Goal: Navigation & Orientation: Go to known website

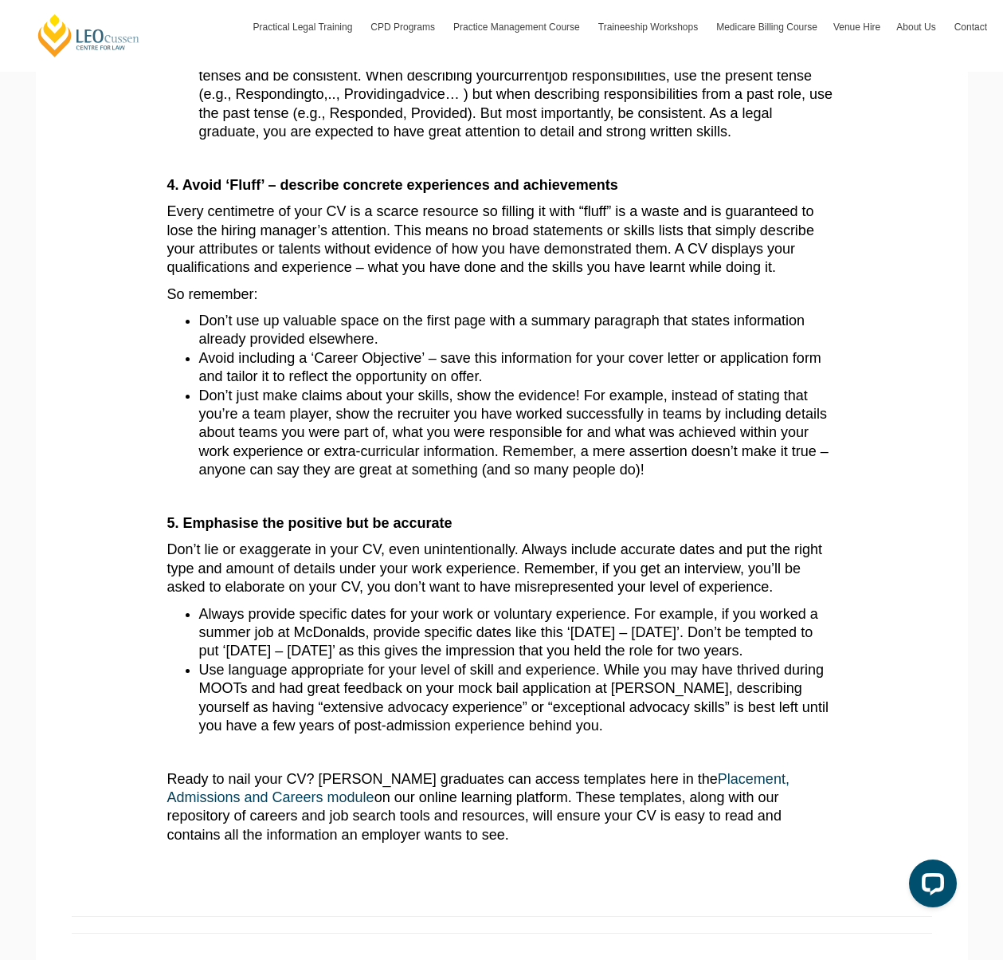
scroll to position [1644, 0]
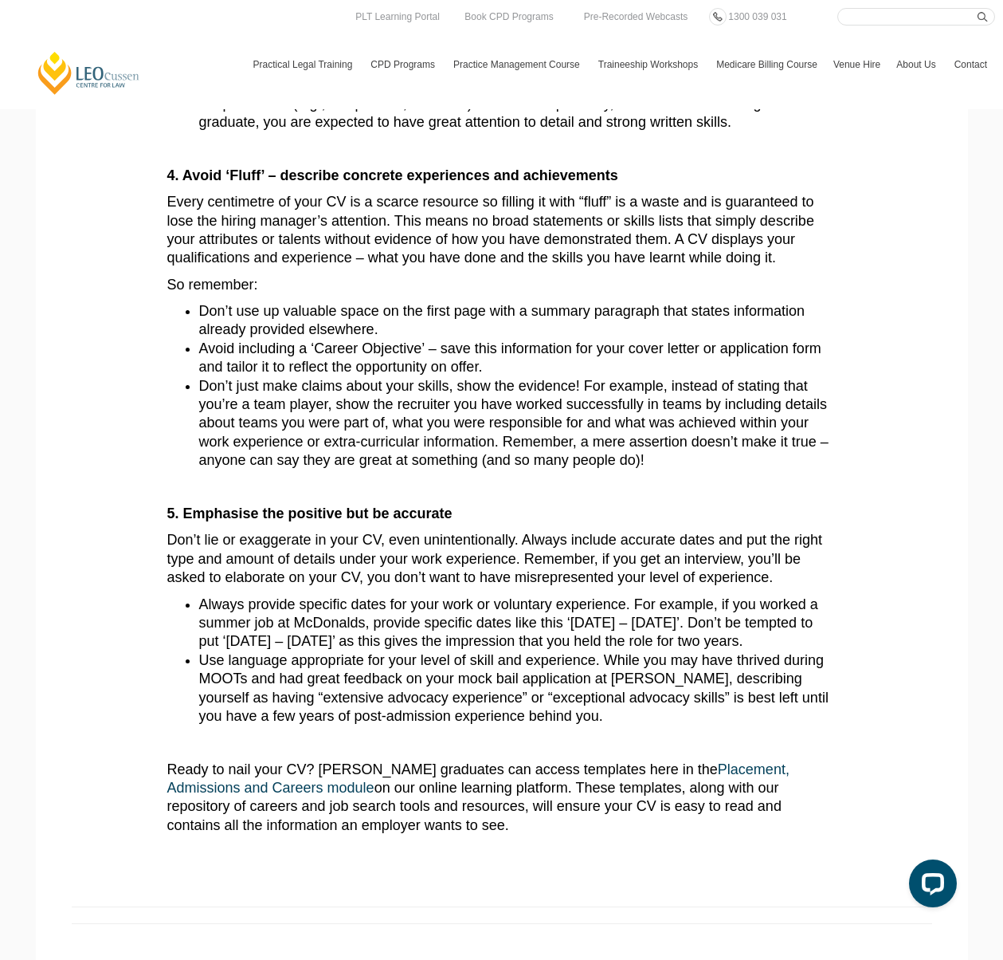
click at [80, 77] on link "[PERSON_NAME] Centre for Law" at bounding box center [89, 72] width 106 height 45
